Goal: Book appointment/travel/reservation

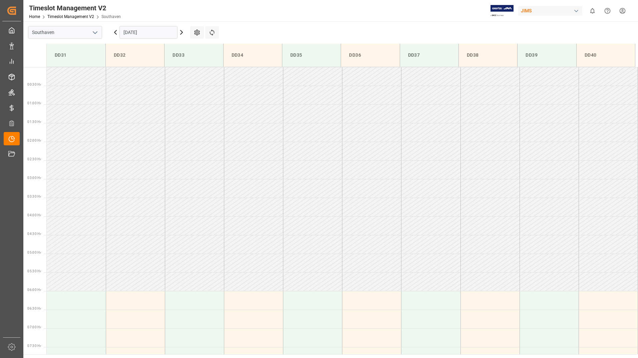
scroll to position [252, 0]
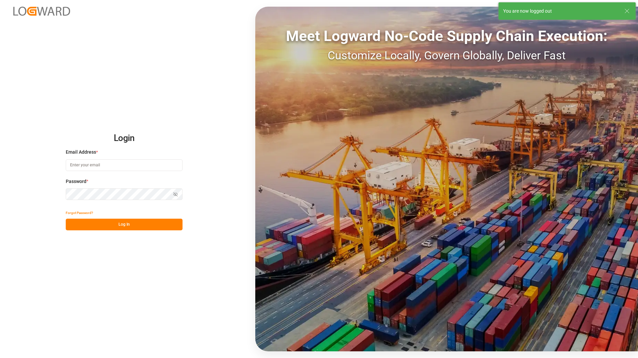
click at [80, 167] on input at bounding box center [124, 165] width 117 height 12
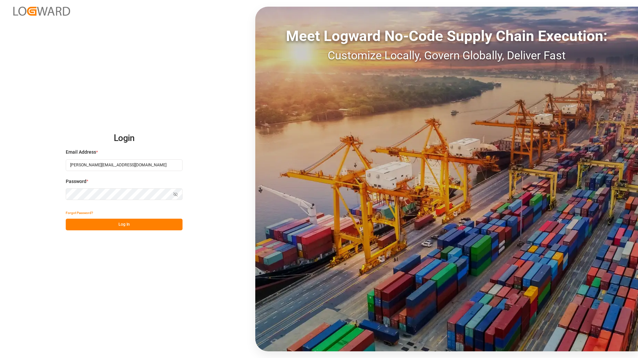
type input "[PERSON_NAME][EMAIL_ADDRESS][DOMAIN_NAME]"
click at [132, 226] on button "Log In" at bounding box center [124, 225] width 117 height 12
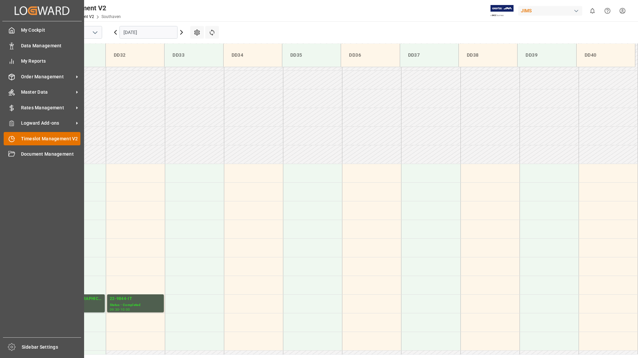
scroll to position [220, 0]
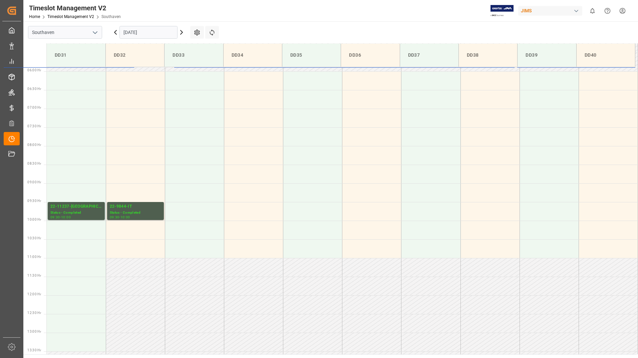
click at [181, 32] on icon at bounding box center [181, 32] width 8 height 8
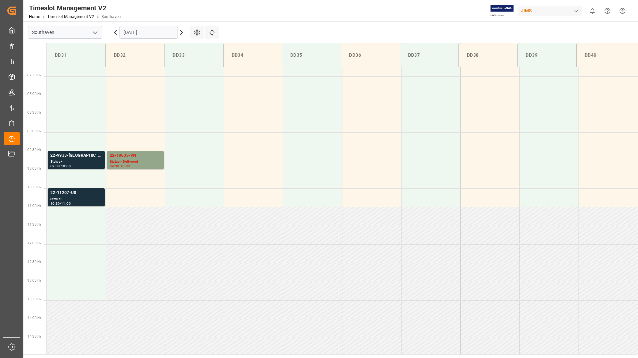
scroll to position [286, 0]
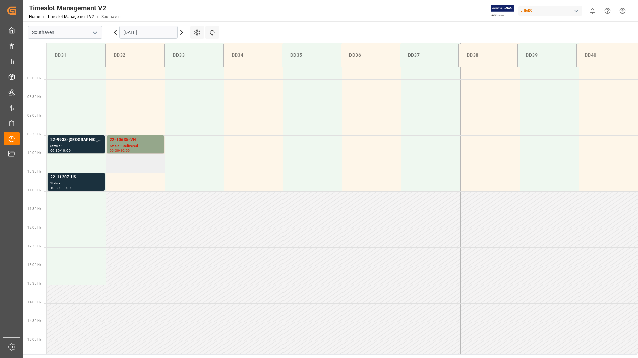
click at [142, 168] on td at bounding box center [135, 163] width 59 height 19
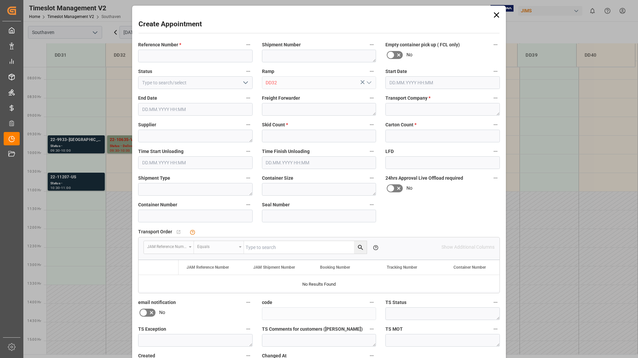
type input "[DATE] 10:00"
type input "[DATE] 10:30"
click at [494, 16] on icon at bounding box center [495, 14] width 9 height 9
